Goal: Information Seeking & Learning: Check status

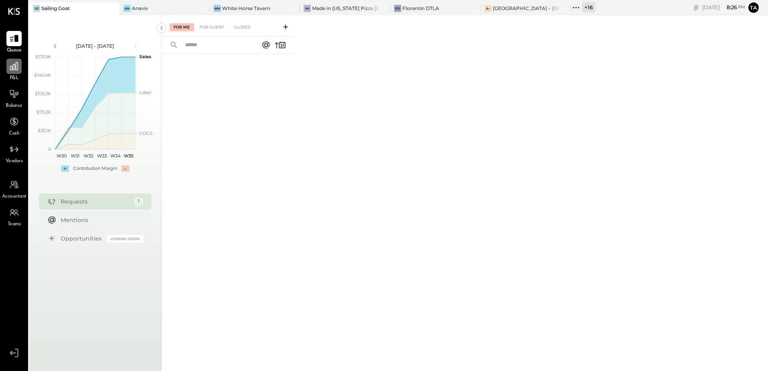
click at [17, 69] on icon at bounding box center [14, 66] width 10 height 10
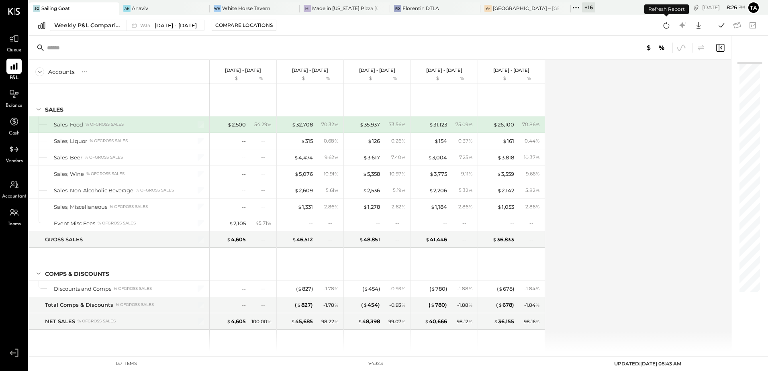
drag, startPoint x: 665, startPoint y: 26, endPoint x: 564, endPoint y: 234, distance: 231.6
click at [665, 26] on icon at bounding box center [666, 25] width 10 height 10
click at [146, 9] on div "An Anaviv" at bounding box center [158, 8] width 78 height 7
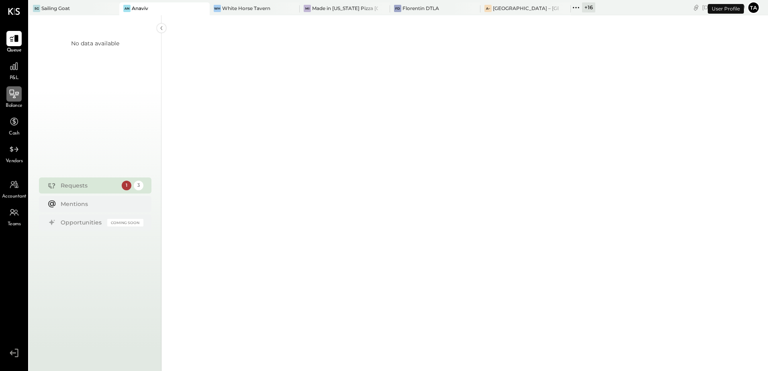
click at [15, 89] on icon at bounding box center [14, 94] width 10 height 10
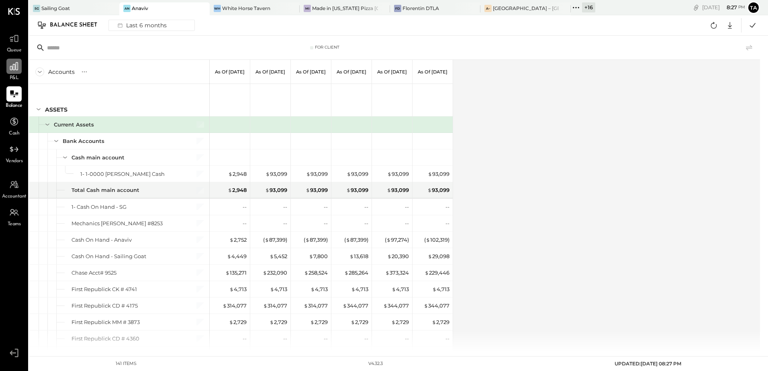
click at [16, 69] on icon at bounding box center [14, 66] width 8 height 8
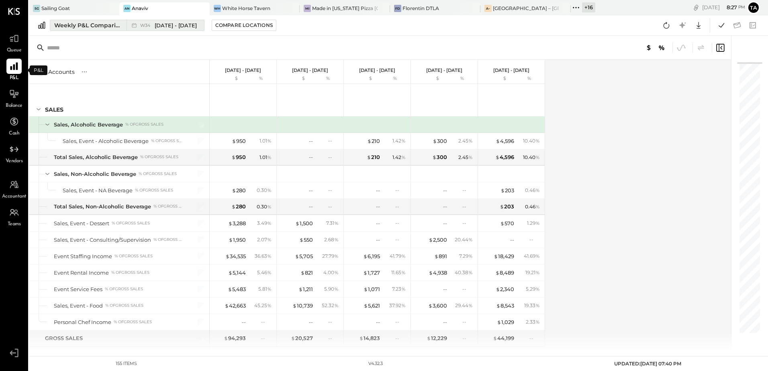
click at [90, 23] on div "Weekly P&L Comparison" at bounding box center [87, 25] width 67 height 8
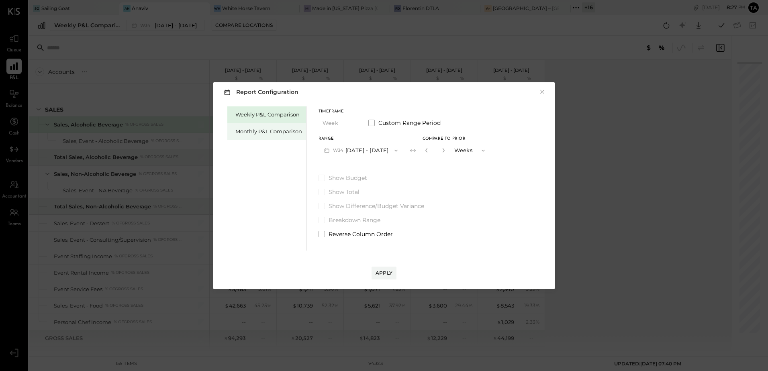
click at [259, 133] on div "Monthly P&L Comparison" at bounding box center [268, 132] width 67 height 8
click at [368, 151] on button "M08 [DATE] - [DATE]" at bounding box center [361, 150] width 85 height 15
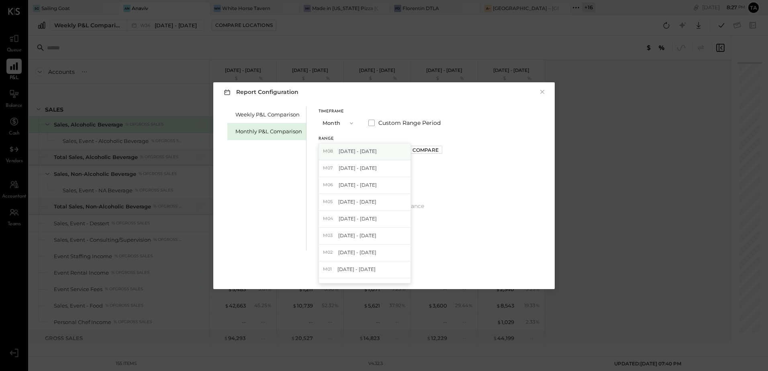
click at [364, 154] on span "[DATE] - [DATE]" at bounding box center [358, 151] width 38 height 7
click at [389, 274] on div "Apply" at bounding box center [384, 273] width 17 height 7
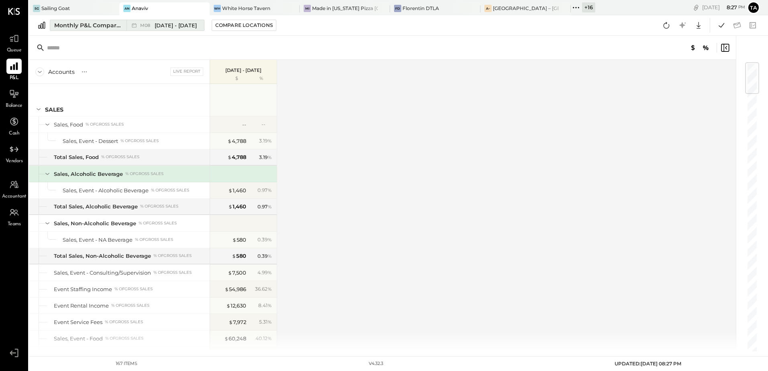
click at [99, 29] on button "Monthly P&L Comparison M08 [DATE] - [DATE]" at bounding box center [127, 25] width 155 height 11
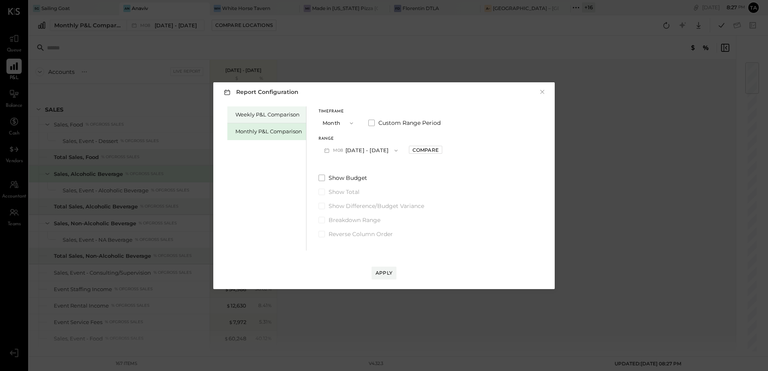
click at [275, 117] on div "Weekly P&L Comparison" at bounding box center [268, 115] width 67 height 8
click at [385, 276] on div "Apply" at bounding box center [384, 273] width 17 height 7
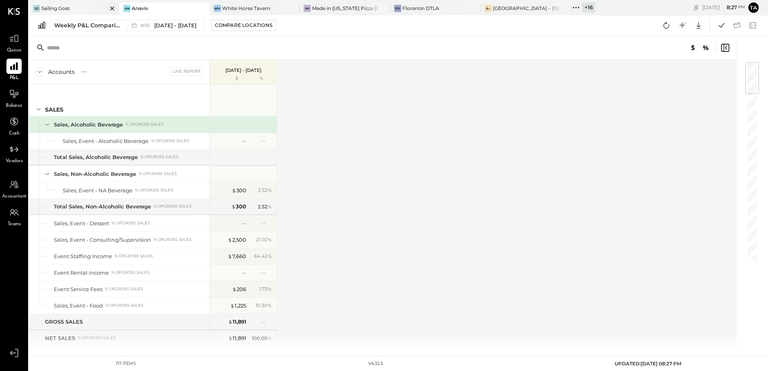
click at [65, 6] on div "Sailing Goat" at bounding box center [55, 8] width 29 height 7
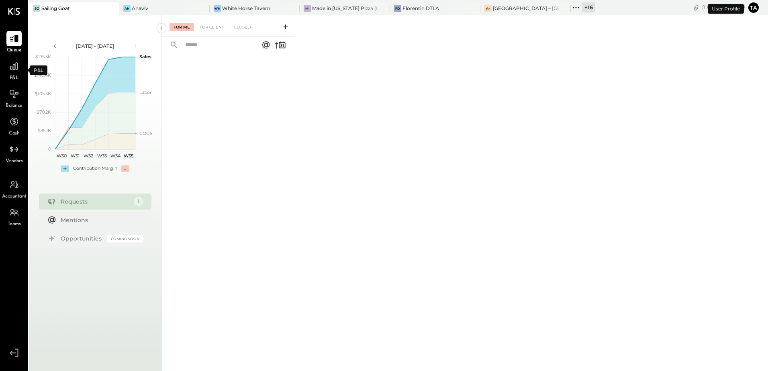
click at [13, 76] on span "P&L" at bounding box center [14, 78] width 9 height 7
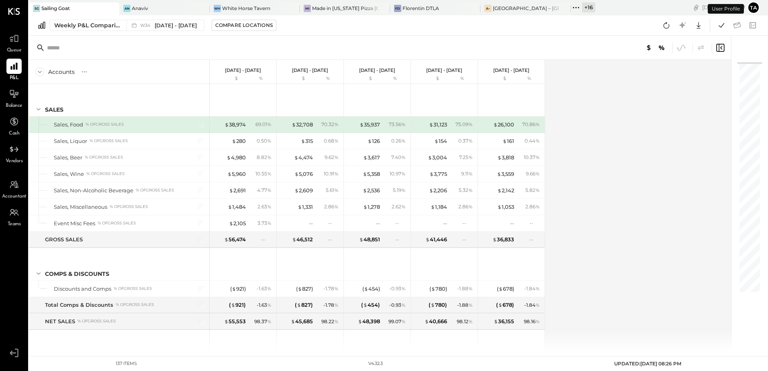
click at [588, 212] on div "Accounts S % GL [DATE] - [DATE] $ % [DATE] - [DATE] $ % [DATE] - [DATE] $ % [DA…" at bounding box center [380, 206] width 703 height 292
click at [255, 11] on div "White Horse Tavern" at bounding box center [246, 8] width 48 height 7
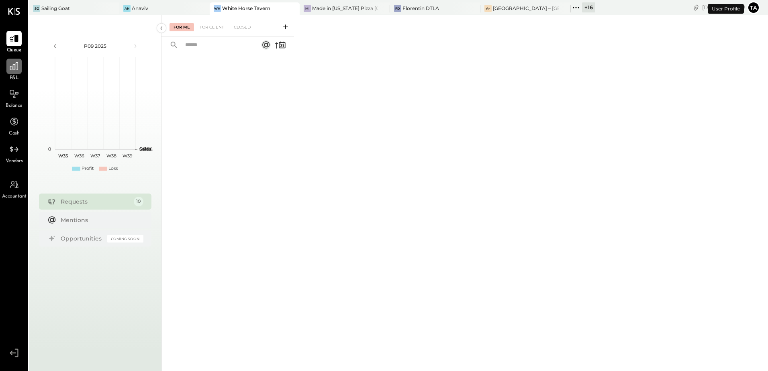
click at [15, 68] on icon at bounding box center [14, 66] width 10 height 10
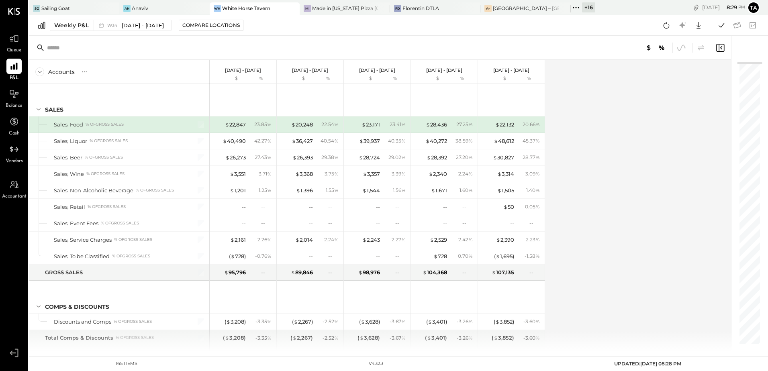
click at [656, 221] on div "Accounts S % GL [DATE] - [DATE] $ % [DATE] - [DATE] $ % [DATE] - [DATE] $ % [DA…" at bounding box center [380, 206] width 703 height 292
click at [595, 236] on div "Accounts S % GL [DATE] - [DATE] $ % [DATE] - [DATE] $ % [DATE] - [DATE] $ % [DA…" at bounding box center [380, 206] width 703 height 292
click at [347, 10] on div "Made in [US_STATE] Pizza [GEOGRAPHIC_DATA]" at bounding box center [345, 8] width 66 height 7
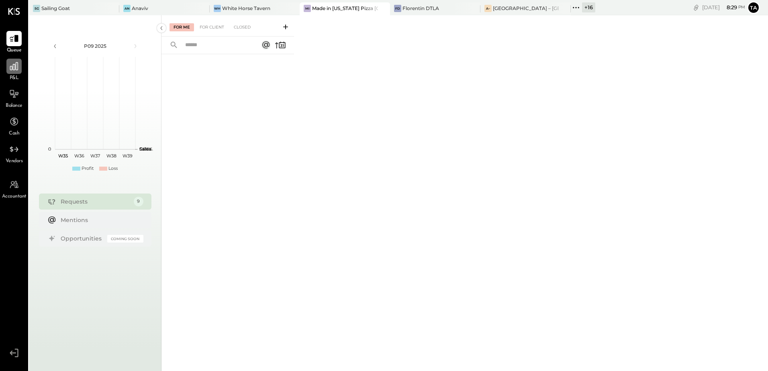
click at [16, 63] on icon at bounding box center [14, 66] width 10 height 10
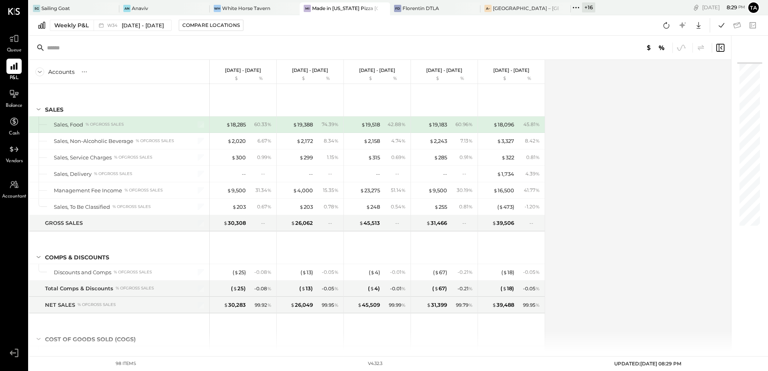
click at [604, 206] on div "Accounts S % GL [DATE] - [DATE] $ % [DATE] - [DATE] $ % [DATE] - [DATE] $ % [DA…" at bounding box center [380, 206] width 703 height 292
click at [16, 96] on icon at bounding box center [14, 94] width 10 height 10
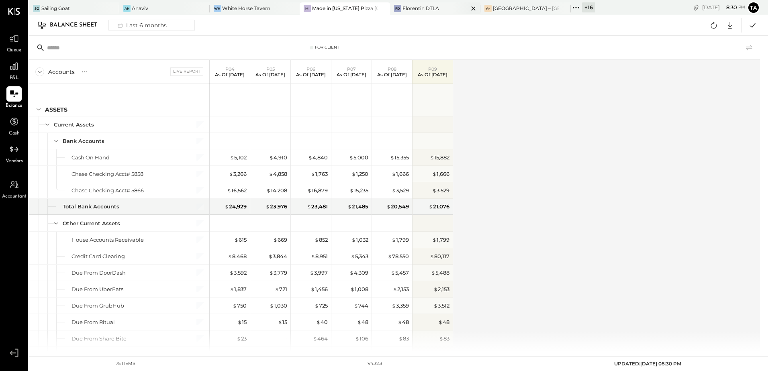
click at [406, 14] on div "[PERSON_NAME] DTLA" at bounding box center [435, 8] width 90 height 13
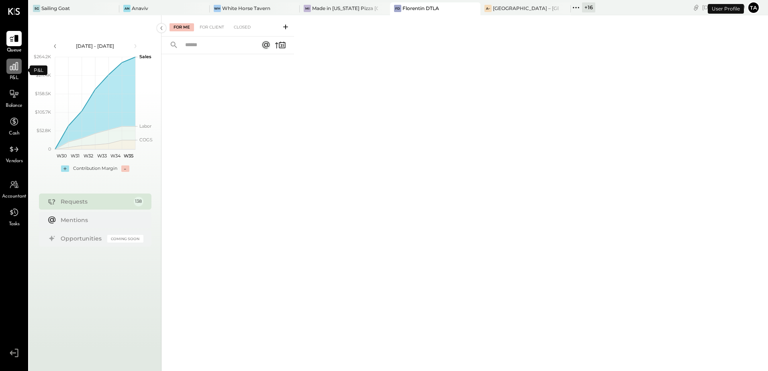
click at [9, 72] on div at bounding box center [13, 66] width 15 height 15
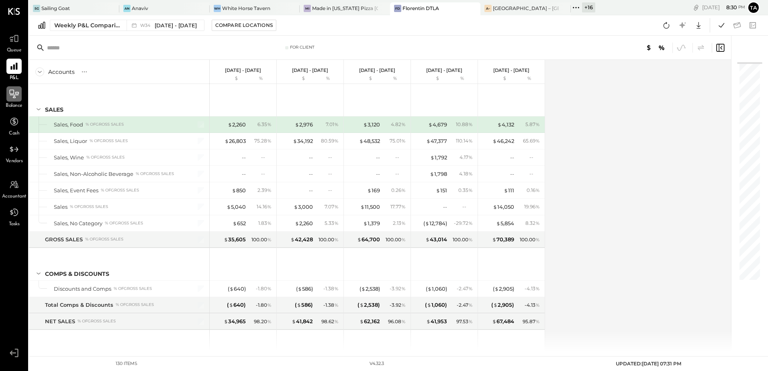
click at [17, 95] on icon at bounding box center [14, 95] width 9 height 1
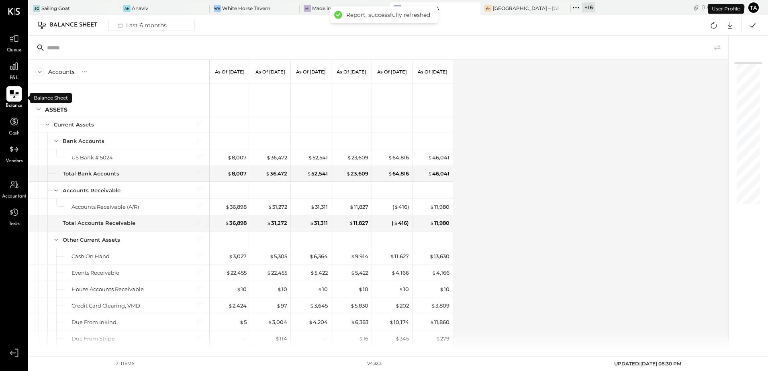
click at [615, 271] on div "Accounts S GL As of [DATE] As of [DATE] As of [DATE] As of [DATE] As of [DATE] …" at bounding box center [379, 206] width 700 height 292
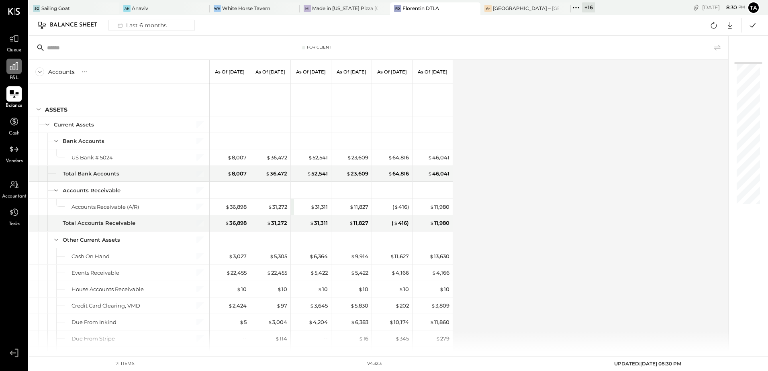
click at [9, 70] on icon at bounding box center [14, 66] width 10 height 10
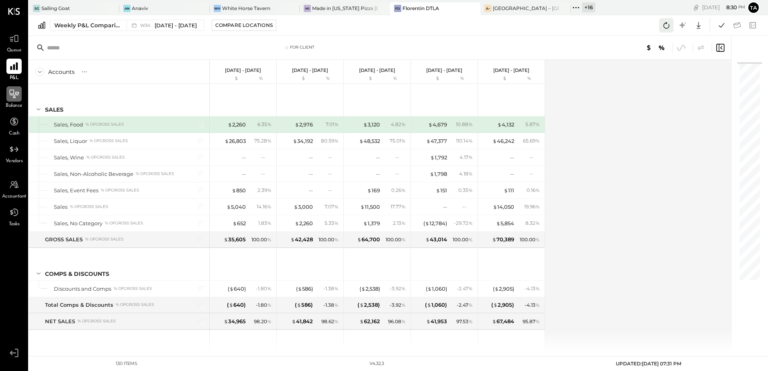
click at [666, 25] on icon at bounding box center [666, 25] width 10 height 10
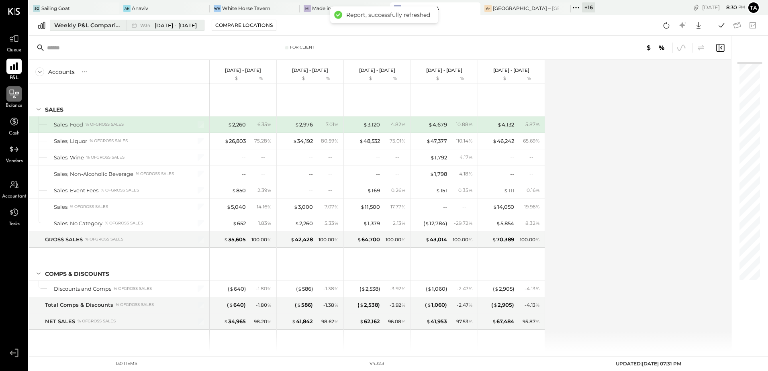
click at [76, 26] on div "Weekly P&L Comparison" at bounding box center [87, 25] width 67 height 8
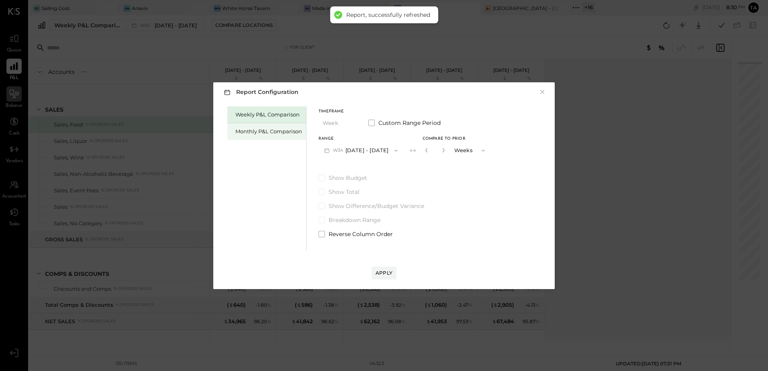
click at [253, 130] on div "Monthly P&L Comparison" at bounding box center [268, 132] width 67 height 8
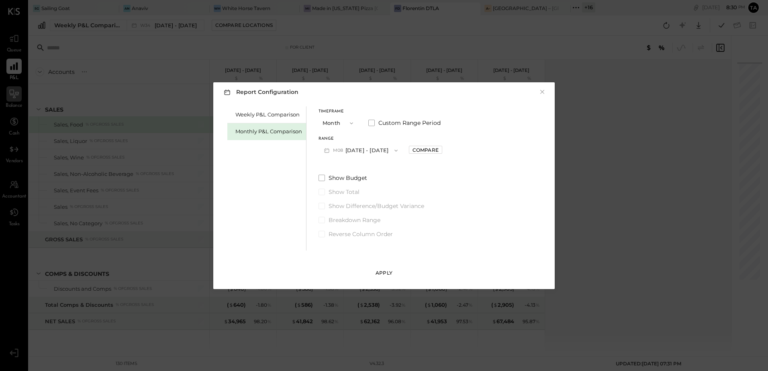
click at [390, 273] on div "Apply" at bounding box center [384, 273] width 17 height 7
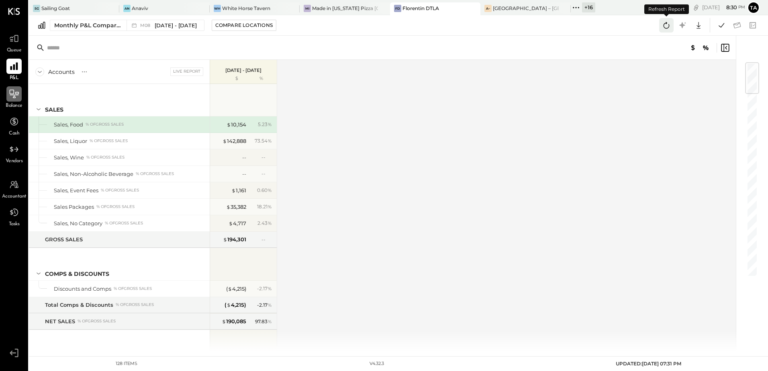
drag, startPoint x: 664, startPoint y: 25, endPoint x: 664, endPoint y: 29, distance: 4.0
click at [664, 25] on icon at bounding box center [667, 25] width 6 height 6
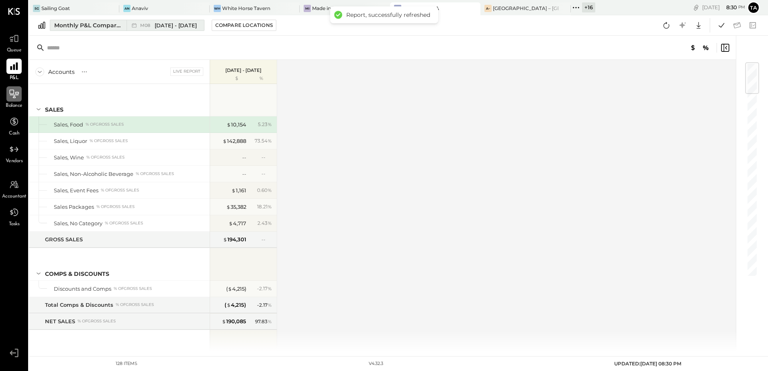
click at [79, 30] on button "Monthly P&L Comparison M08 [DATE] - [DATE]" at bounding box center [127, 25] width 155 height 11
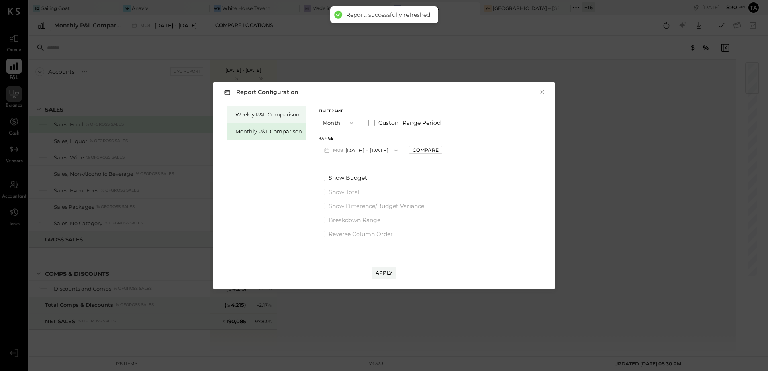
click at [282, 118] on div "Weekly P&L Comparison" at bounding box center [268, 115] width 67 height 8
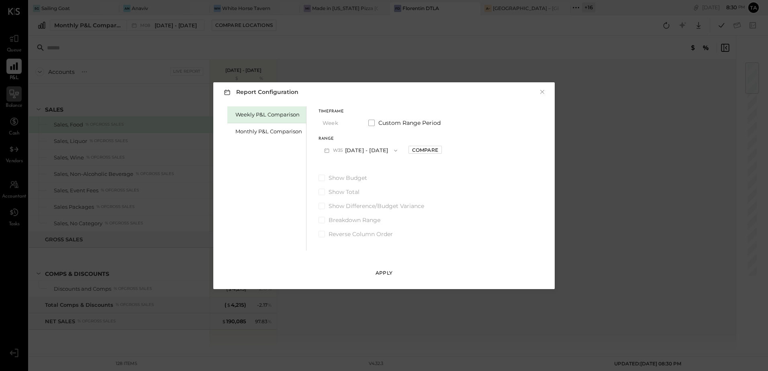
click at [387, 275] on div "Apply" at bounding box center [384, 273] width 17 height 7
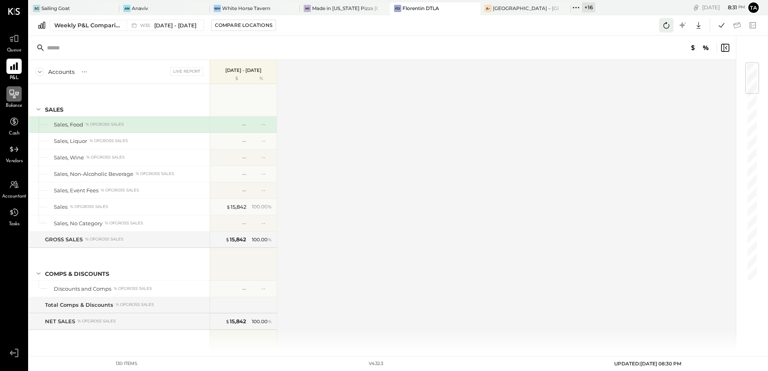
click at [663, 31] on button at bounding box center [666, 25] width 14 height 14
click at [426, 230] on div "Accounts S % GL Live Report [DATE] - [DATE] $ % SALES Sales, Food % of GROSS SA…" at bounding box center [383, 206] width 708 height 292
click at [502, 9] on div "[GEOGRAPHIC_DATA] – [GEOGRAPHIC_DATA]" at bounding box center [526, 8] width 66 height 7
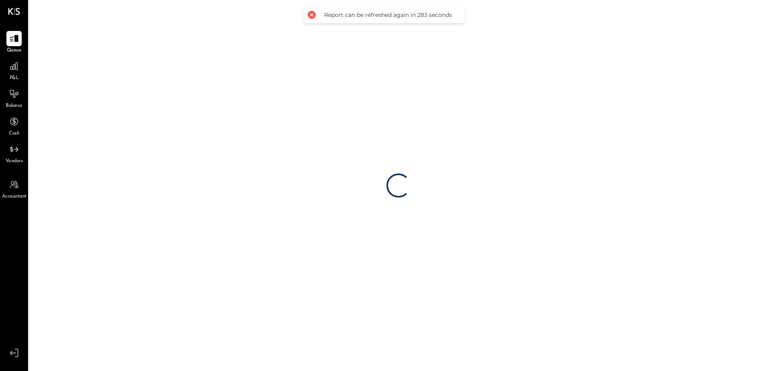
click at [311, 14] on div at bounding box center [311, 14] width 11 height 11
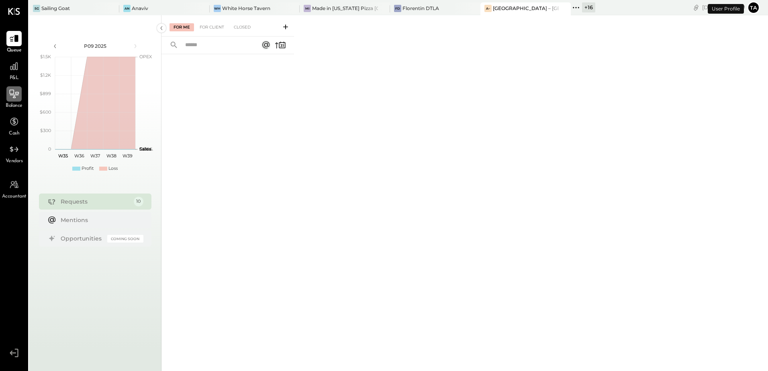
click at [12, 89] on icon at bounding box center [14, 94] width 10 height 10
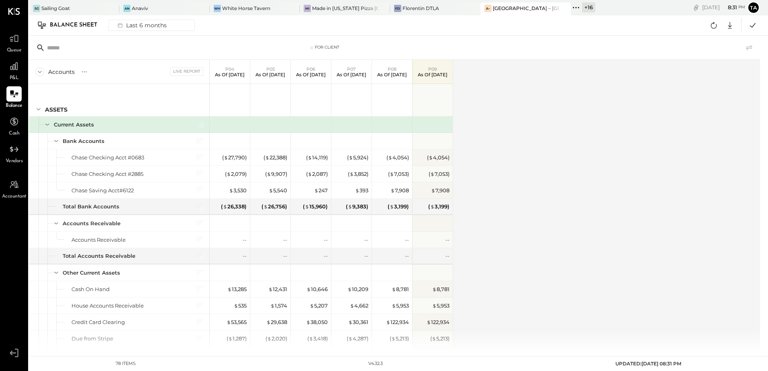
click at [537, 205] on div "Accounts S GL Live Report P04 As of [DATE] P05 As of [DATE] P06 As of [DATE] P0…" at bounding box center [395, 206] width 732 height 292
click at [12, 70] on icon at bounding box center [14, 66] width 8 height 8
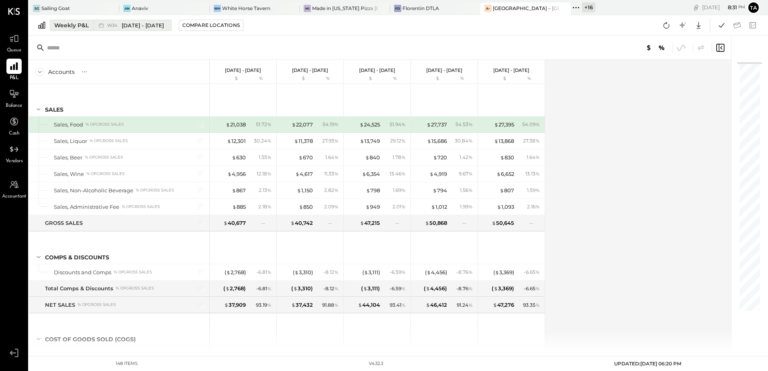
click at [83, 24] on div "Weekly P&L" at bounding box center [71, 25] width 35 height 8
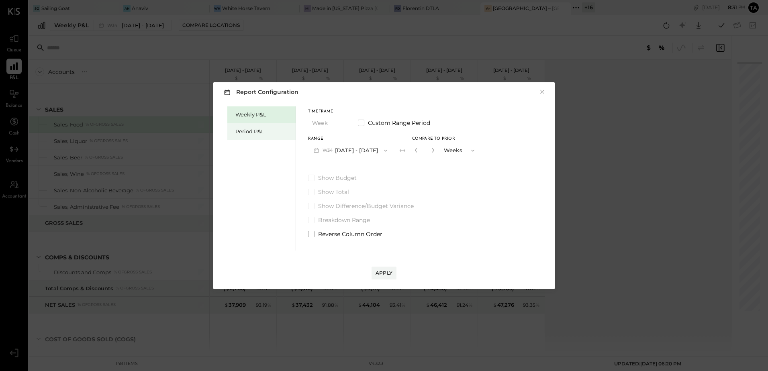
click at [254, 131] on div "Period P&L" at bounding box center [263, 132] width 56 height 8
click at [361, 153] on button "P09 [DATE] - [DATE]" at bounding box center [350, 150] width 84 height 15
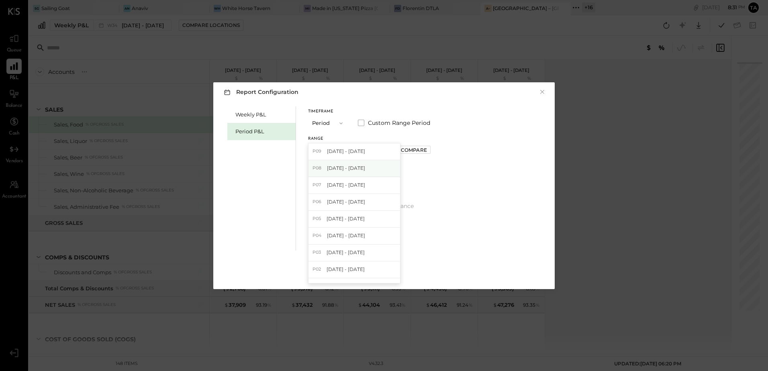
click at [355, 167] on span "[DATE] - [DATE]" at bounding box center [346, 168] width 38 height 7
click at [352, 152] on button "P08 [DATE] - [DATE]" at bounding box center [350, 150] width 84 height 15
click at [349, 162] on div "P08 [DATE] - [DATE]" at bounding box center [354, 168] width 92 height 17
click at [349, 152] on button "P08 [DATE] - [DATE]" at bounding box center [350, 150] width 84 height 15
click at [348, 155] on span "[DATE] - [DATE]" at bounding box center [346, 151] width 38 height 7
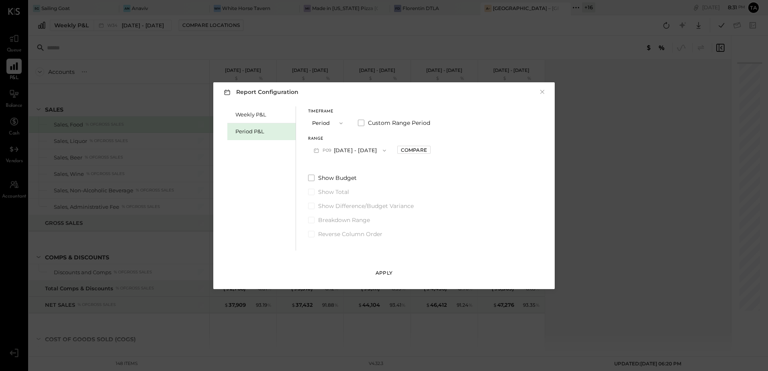
click at [387, 275] on div "Apply" at bounding box center [384, 273] width 17 height 7
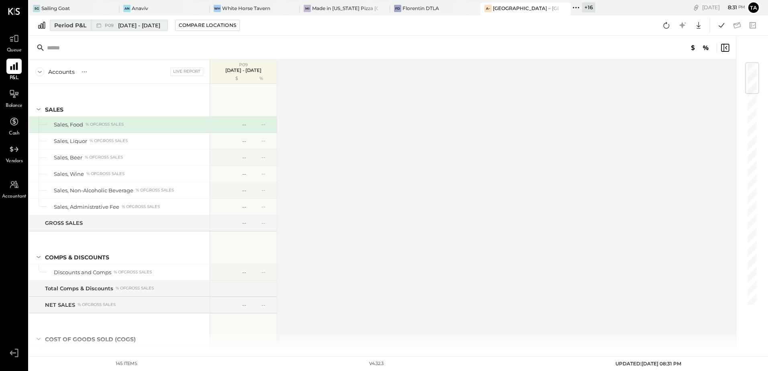
click at [113, 28] on div "P09 [DATE] - [DATE]" at bounding box center [132, 26] width 55 height 8
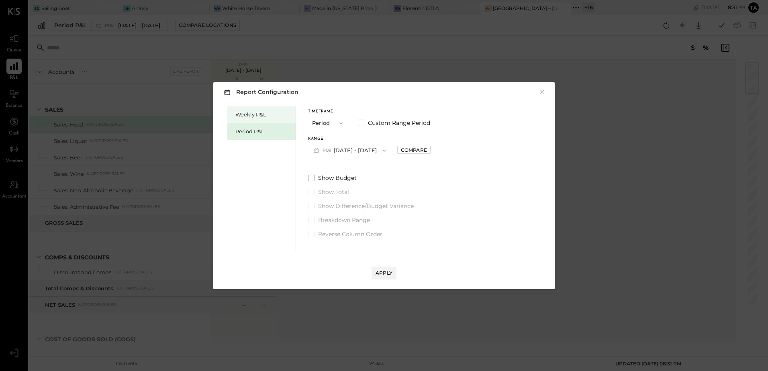
click at [267, 118] on div "Weekly P&L" at bounding box center [263, 115] width 56 height 8
click at [390, 274] on div "Apply" at bounding box center [384, 273] width 17 height 7
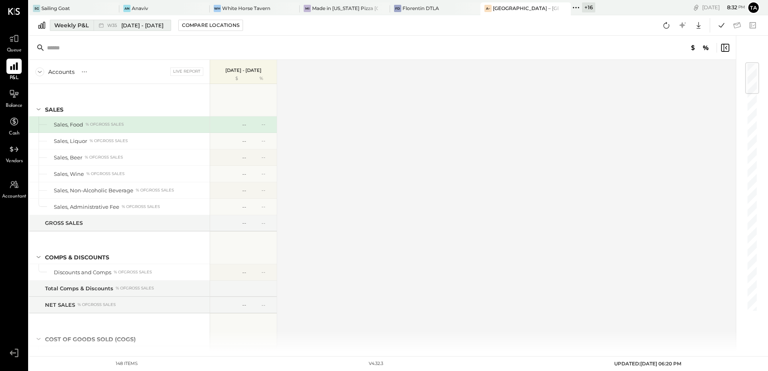
click at [134, 25] on span "[DATE] - [DATE]" at bounding box center [142, 26] width 42 height 8
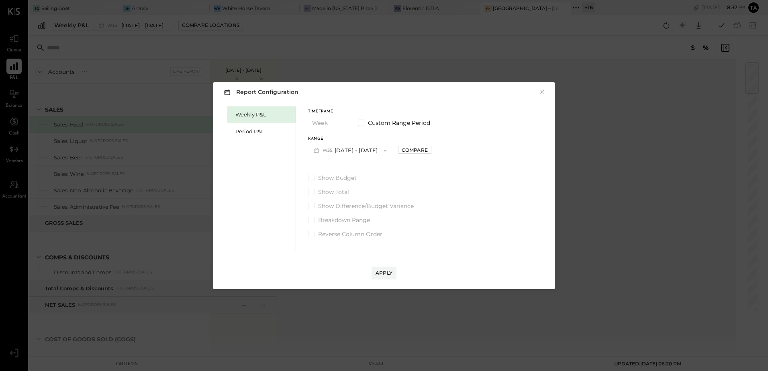
click at [359, 154] on button "W35 [DATE] - [DATE]" at bounding box center [350, 150] width 84 height 15
click at [354, 170] on span "[DATE] - [DATE]" at bounding box center [347, 168] width 38 height 7
click at [383, 271] on div "Apply" at bounding box center [384, 273] width 17 height 7
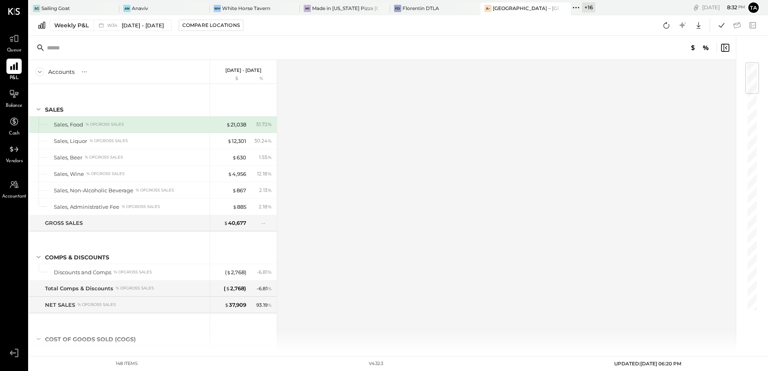
click at [484, 260] on div "Accounts S % GL [DATE] - [DATE] $ % SALES Sales, Food % of GROSS SALES Sales, L…" at bounding box center [383, 206] width 708 height 292
click at [667, 27] on icon at bounding box center [666, 25] width 10 height 10
click at [590, 289] on div "Accounts S % GL [DATE] - [DATE] $ % SALES Sales, Food % of GROSS SALES Sales, L…" at bounding box center [383, 206] width 708 height 292
